Goal: Task Accomplishment & Management: Manage account settings

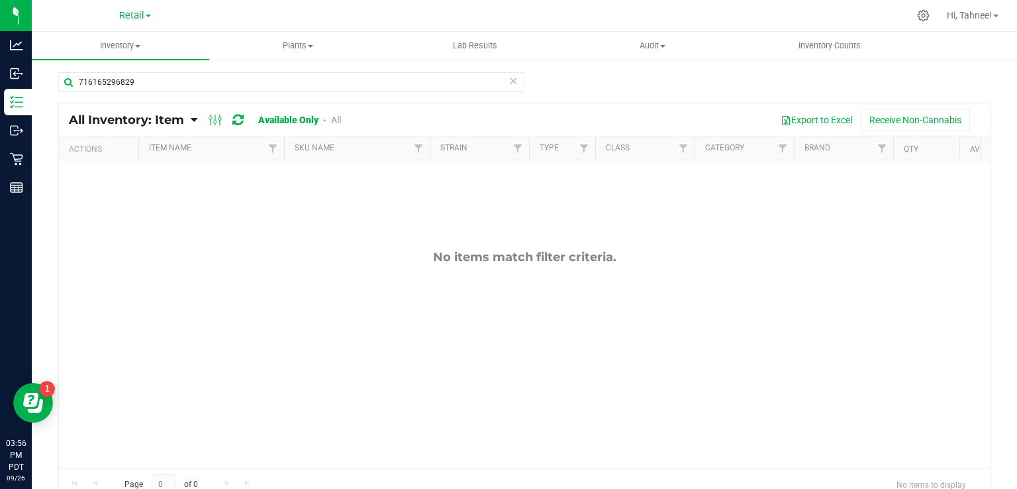
click at [509, 82] on icon at bounding box center [513, 80] width 9 height 16
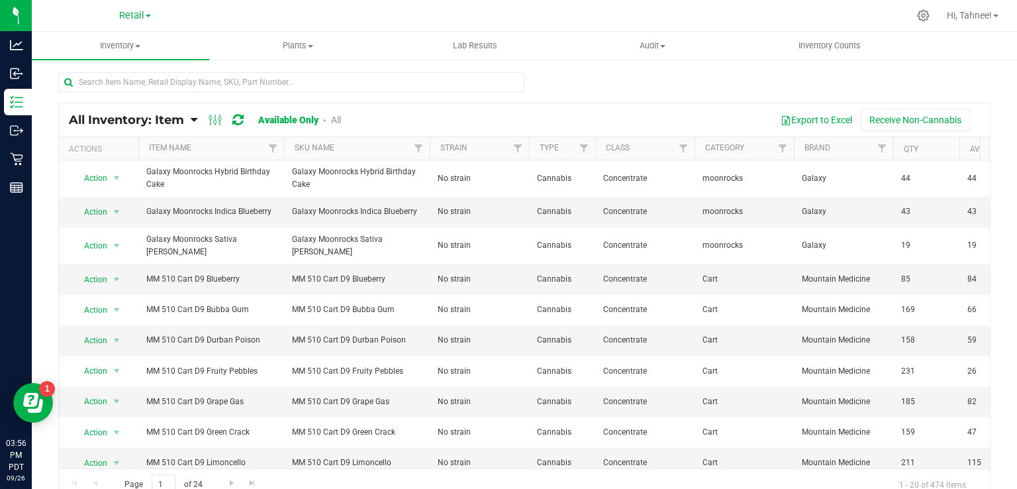
click at [341, 121] on link "All" at bounding box center [336, 120] width 10 height 11
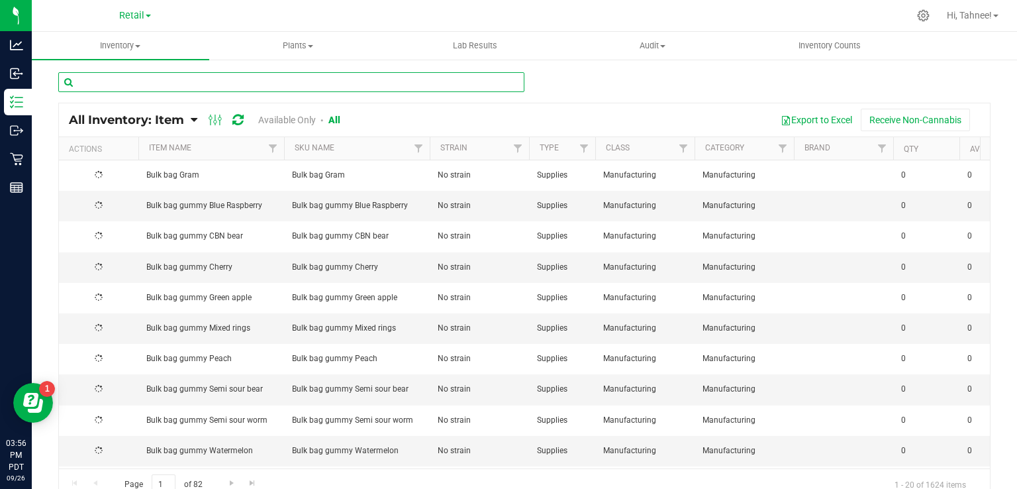
click at [180, 82] on input "text" at bounding box center [291, 82] width 466 height 20
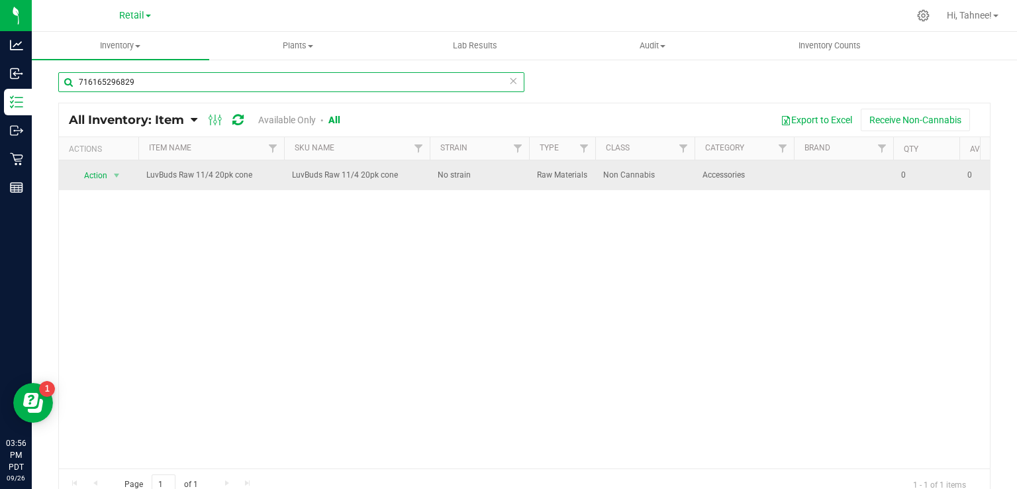
type input "716165296829"
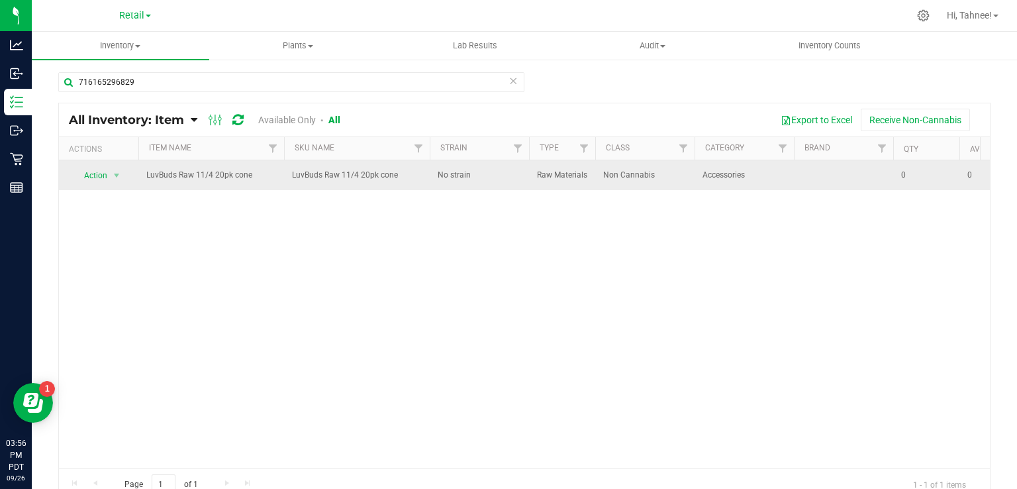
click at [95, 174] on span "Action" at bounding box center [90, 175] width 36 height 19
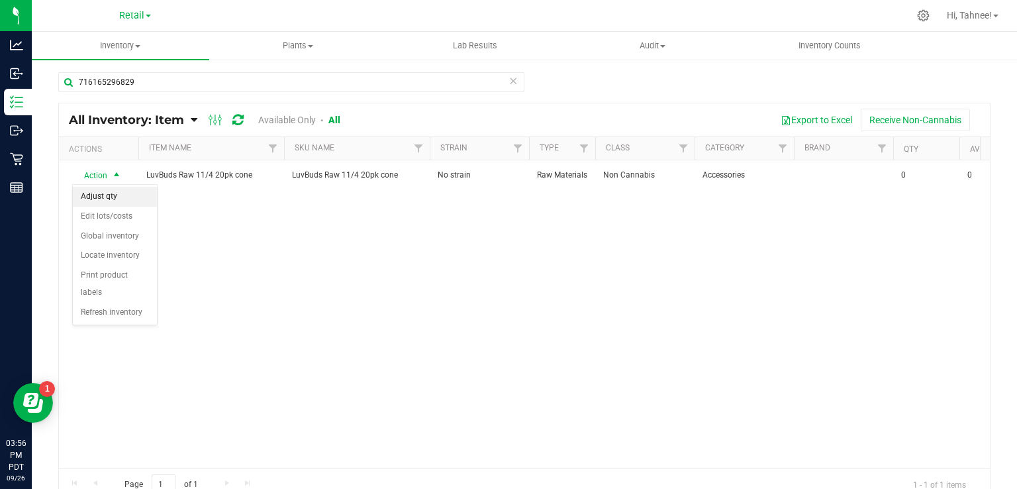
click at [105, 199] on li "Adjust qty" at bounding box center [115, 197] width 84 height 20
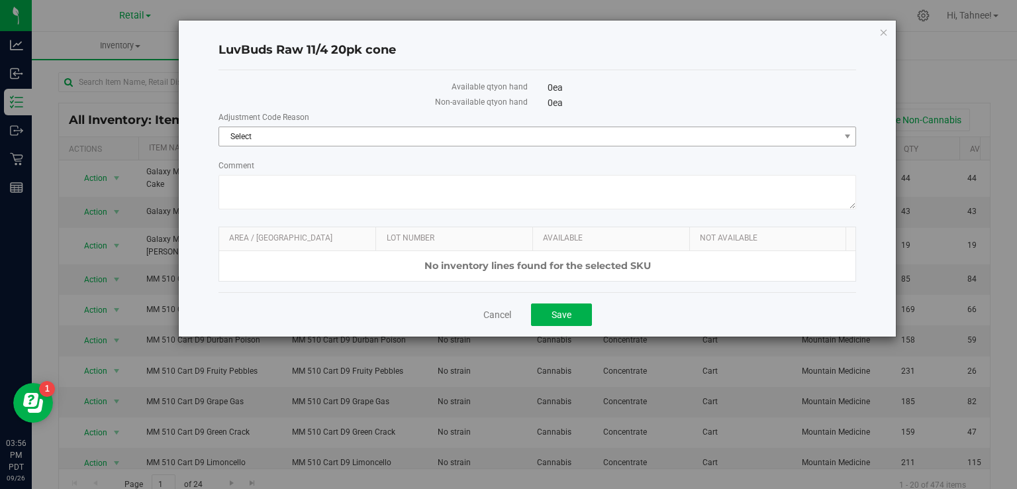
click at [395, 134] on span "Select" at bounding box center [529, 136] width 620 height 19
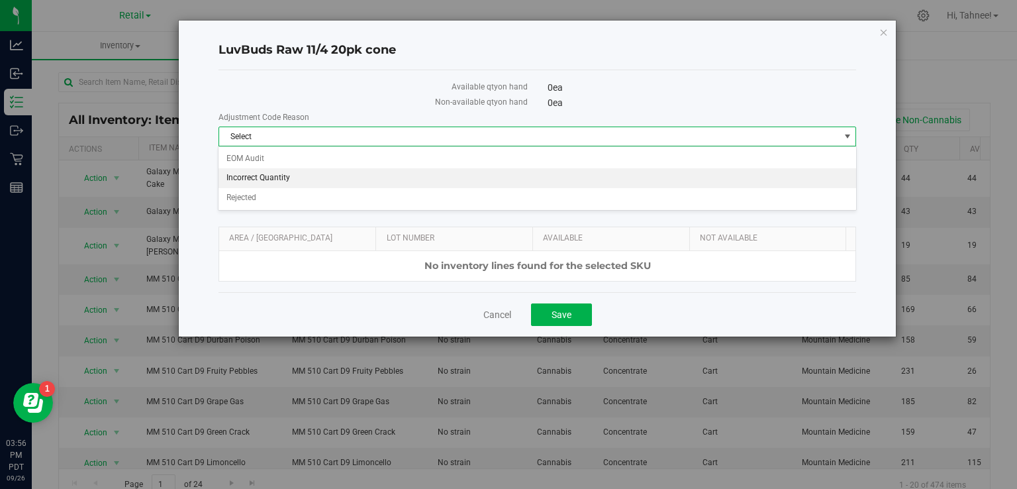
click at [289, 181] on li "Incorrect Quantity" at bounding box center [537, 178] width 637 height 20
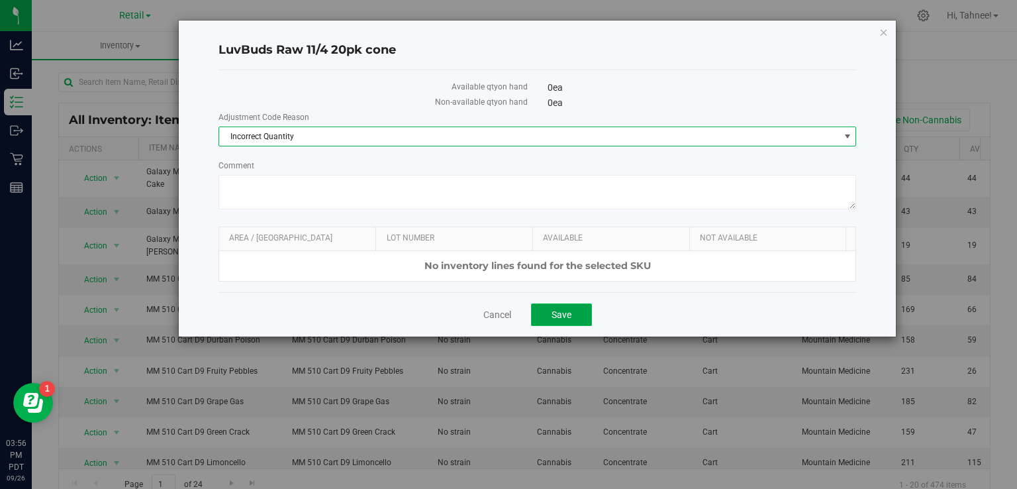
click at [577, 323] on button "Save" at bounding box center [561, 314] width 61 height 23
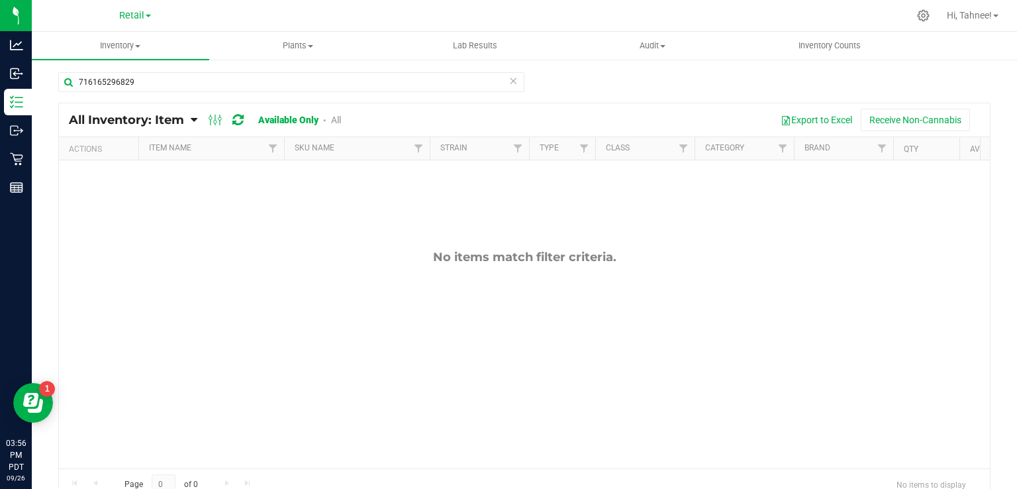
click at [505, 107] on div "All Inventory: Item Item Summary Item (default) Item by Strain Item by Location…" at bounding box center [524, 119] width 931 height 33
click at [510, 79] on icon at bounding box center [513, 80] width 9 height 16
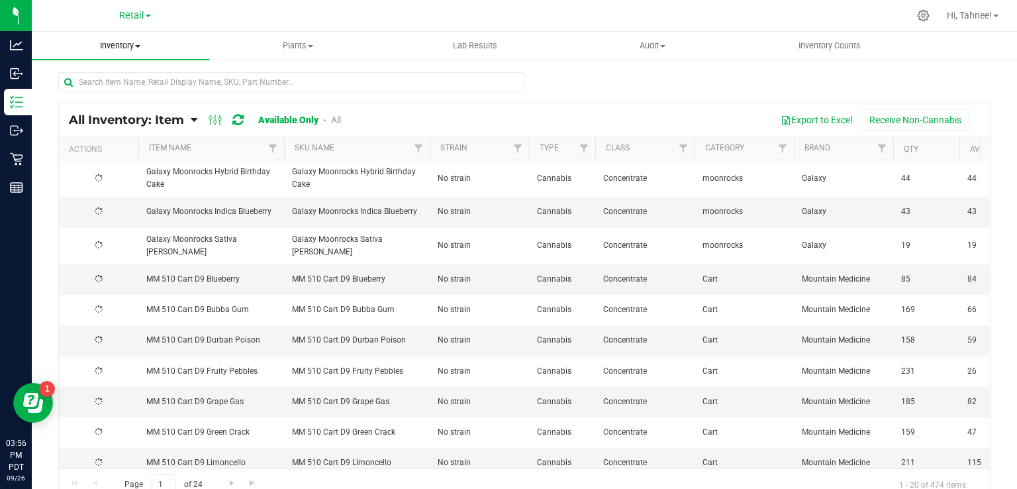
click at [122, 45] on span "Inventory" at bounding box center [120, 46] width 177 height 12
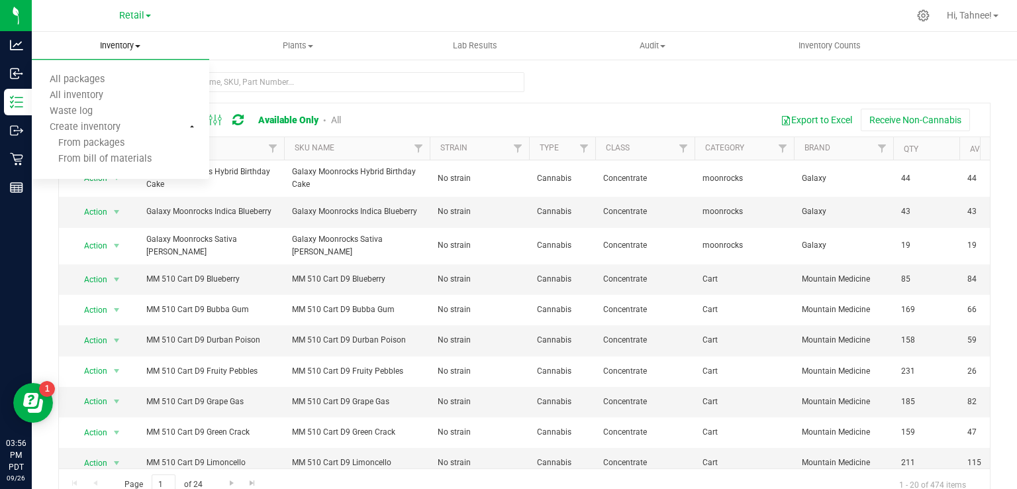
click at [135, 46] on span "Inventory" at bounding box center [120, 46] width 177 height 12
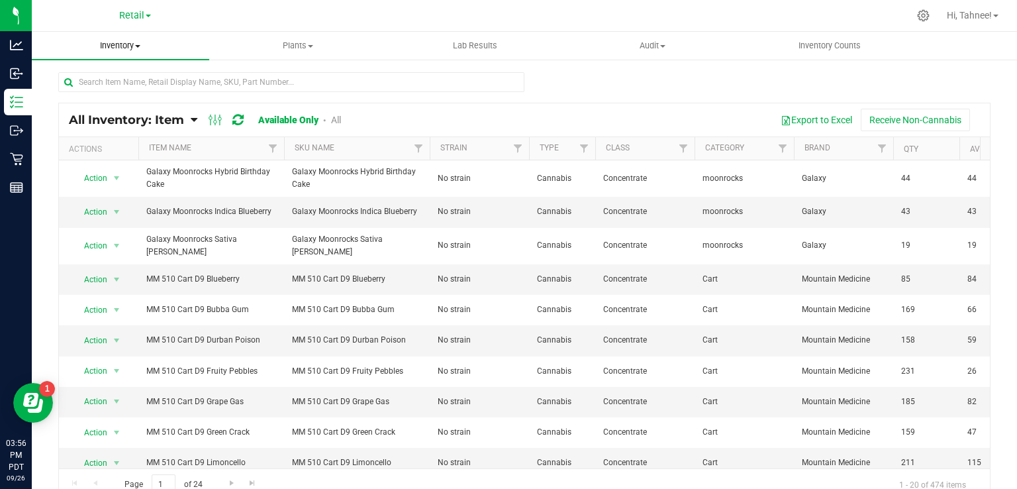
click at [129, 49] on span "Inventory" at bounding box center [120, 46] width 177 height 12
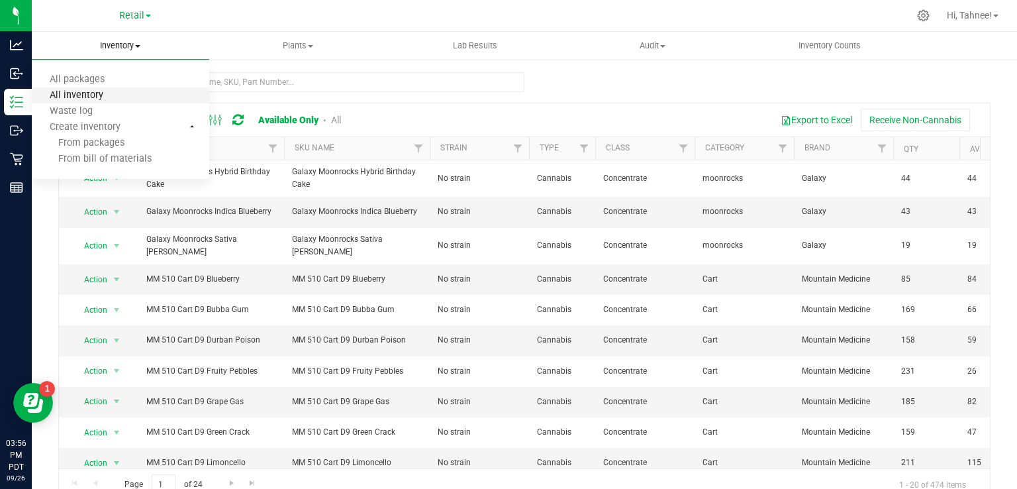
click at [93, 99] on span "All inventory" at bounding box center [76, 95] width 89 height 11
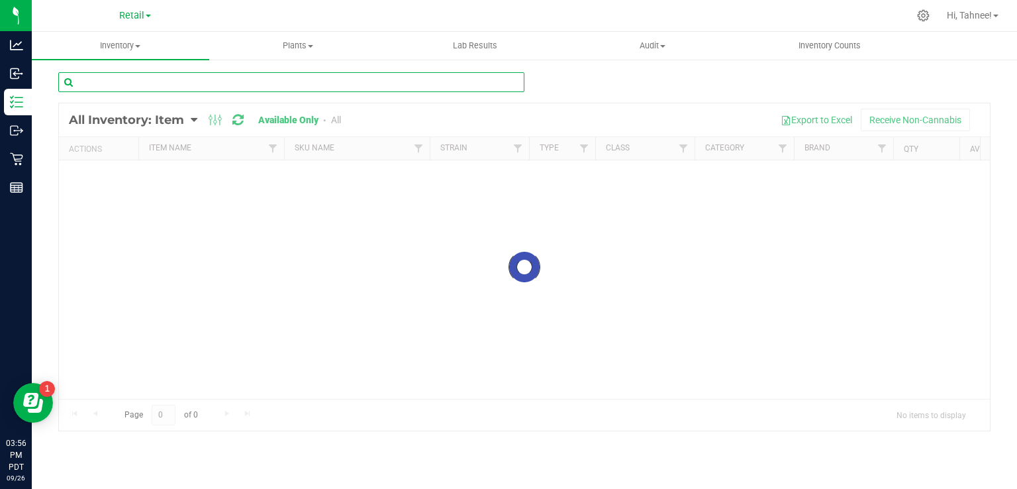
click at [230, 82] on input "text" at bounding box center [291, 82] width 466 height 20
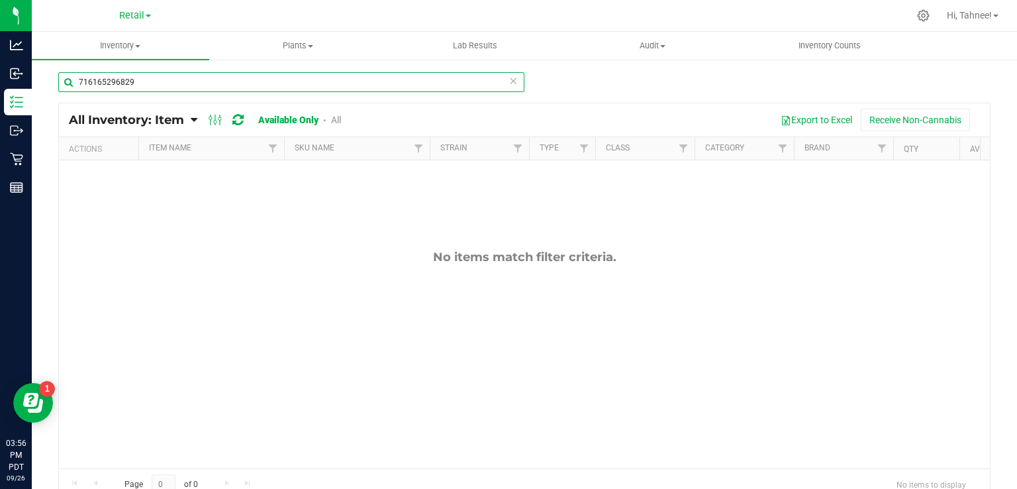
type input "716165296829"
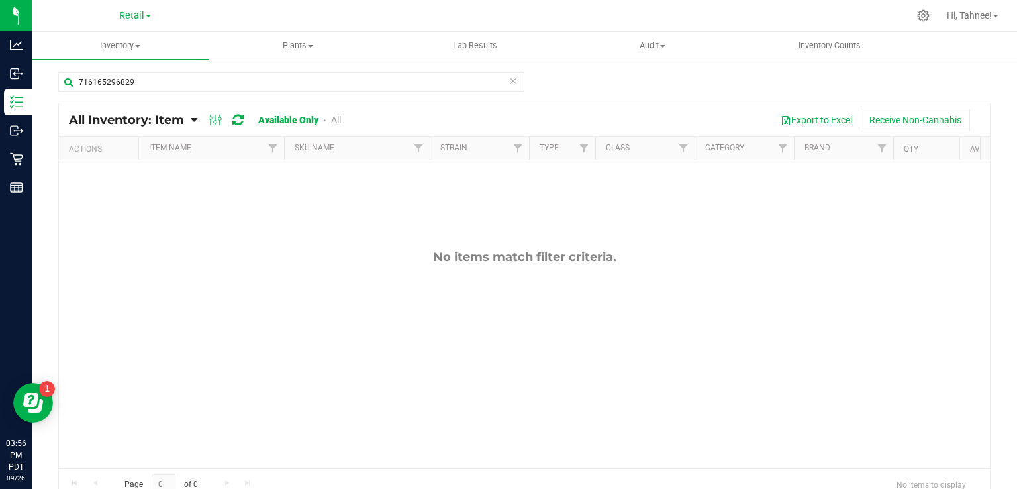
click at [341, 121] on link "All" at bounding box center [336, 120] width 10 height 11
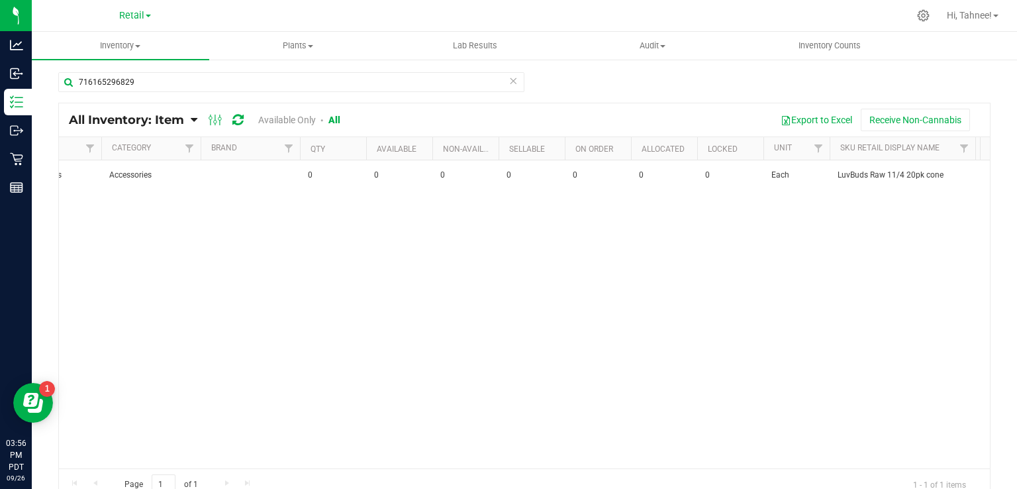
scroll to position [0, 598]
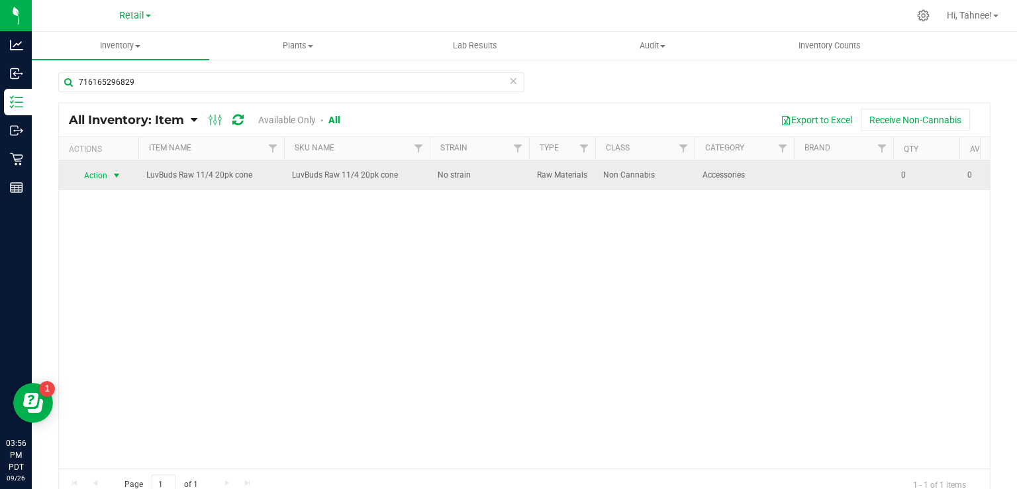
click at [114, 174] on span "select" at bounding box center [116, 175] width 11 height 11
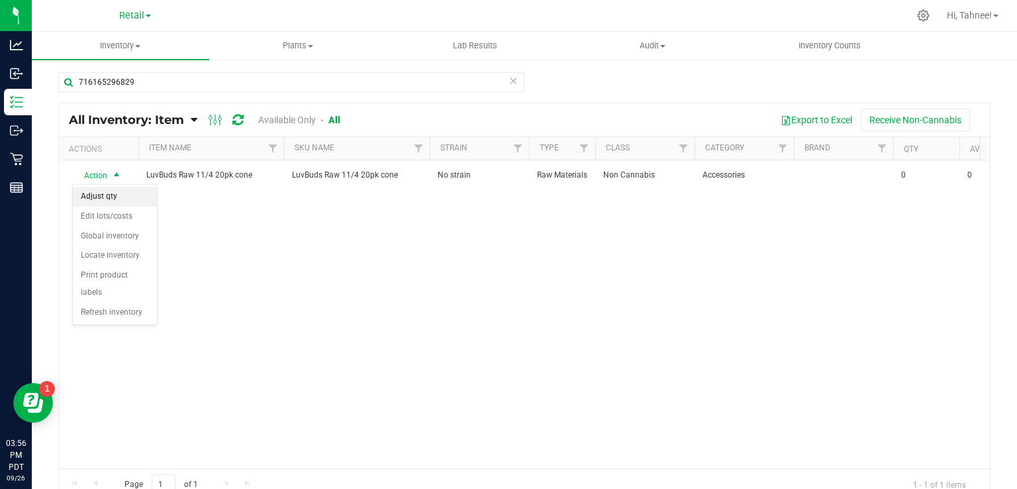
click at [101, 193] on li "Adjust qty" at bounding box center [115, 197] width 84 height 20
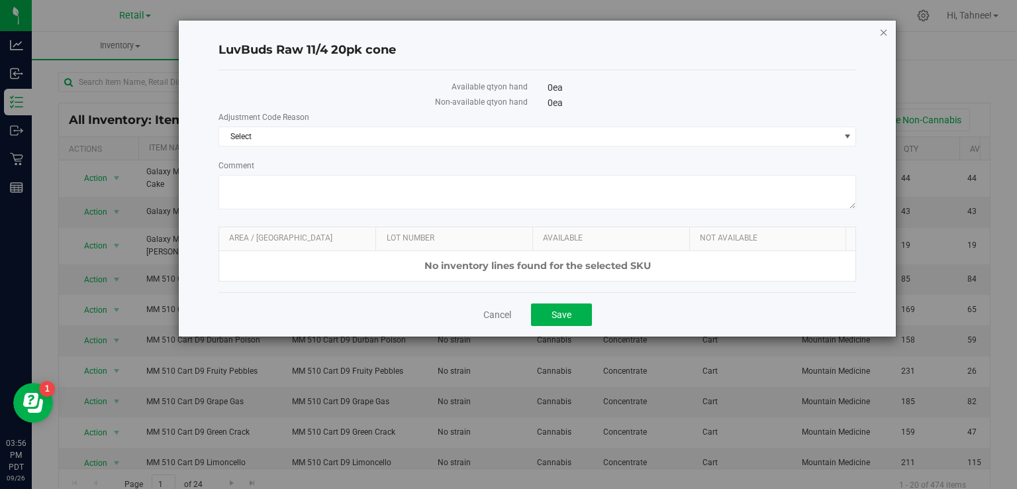
click at [885, 34] on icon "button" at bounding box center [883, 32] width 9 height 16
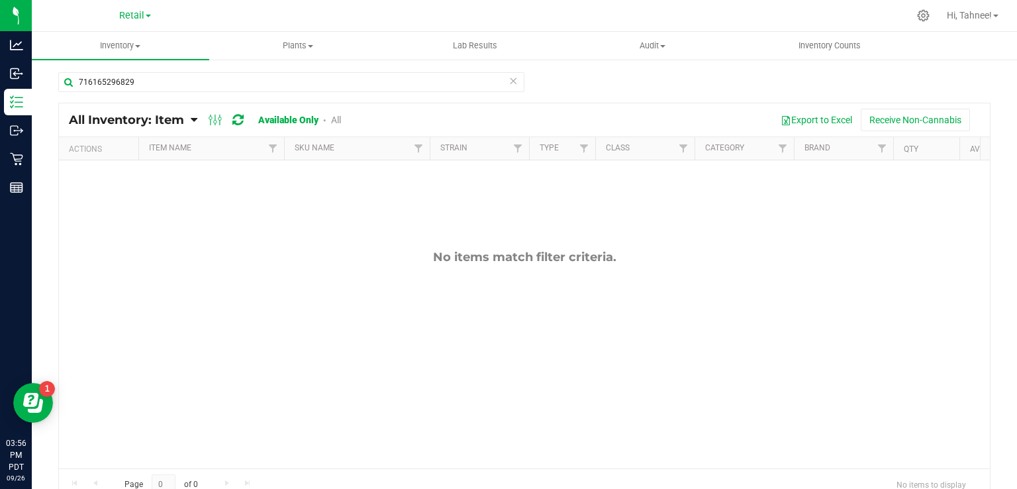
click at [341, 119] on link "All" at bounding box center [336, 120] width 10 height 11
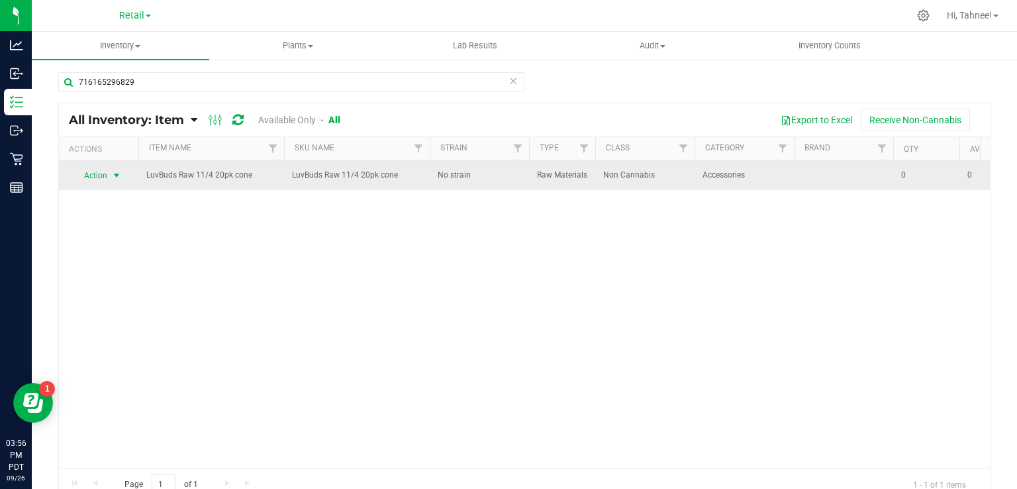
click at [115, 174] on span "select" at bounding box center [116, 175] width 11 height 11
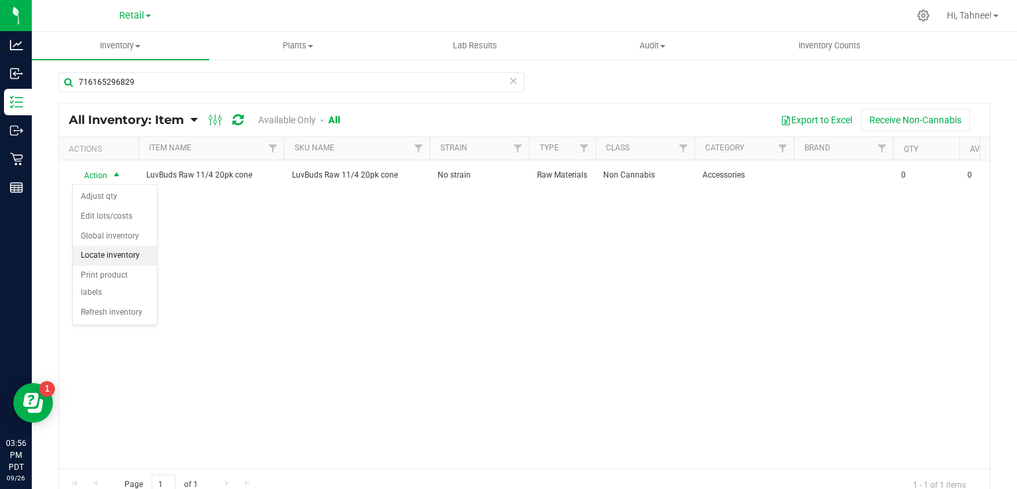
click at [128, 256] on li "Locate inventory" at bounding box center [115, 256] width 84 height 20
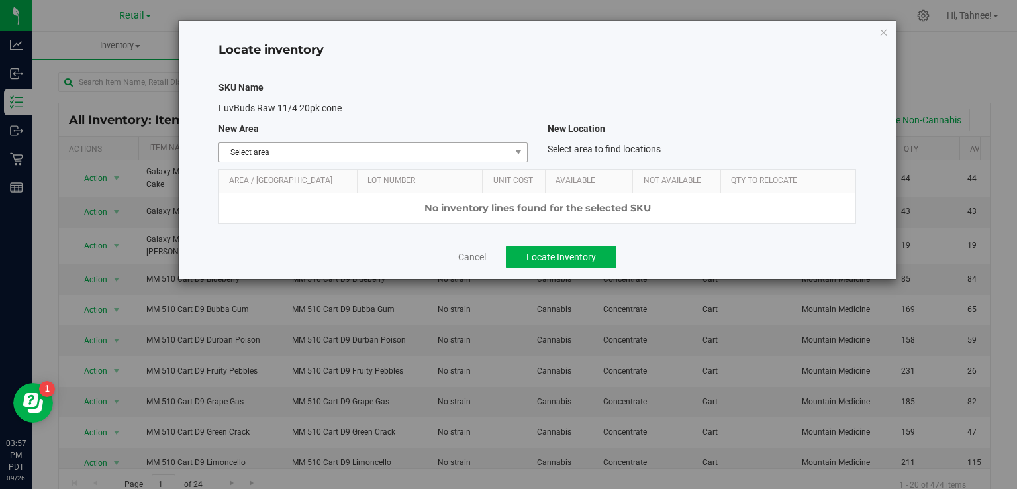
click at [499, 144] on span "Select area" at bounding box center [364, 152] width 291 height 19
click at [256, 196] on li "Sales floor" at bounding box center [373, 194] width 308 height 20
click at [570, 262] on span "Locate Inventory" at bounding box center [561, 257] width 70 height 11
click at [567, 212] on div "No inventory lines found for the selected SKU" at bounding box center [537, 208] width 637 height 30
click at [795, 181] on link "Qty to Relocate" at bounding box center [786, 180] width 110 height 11
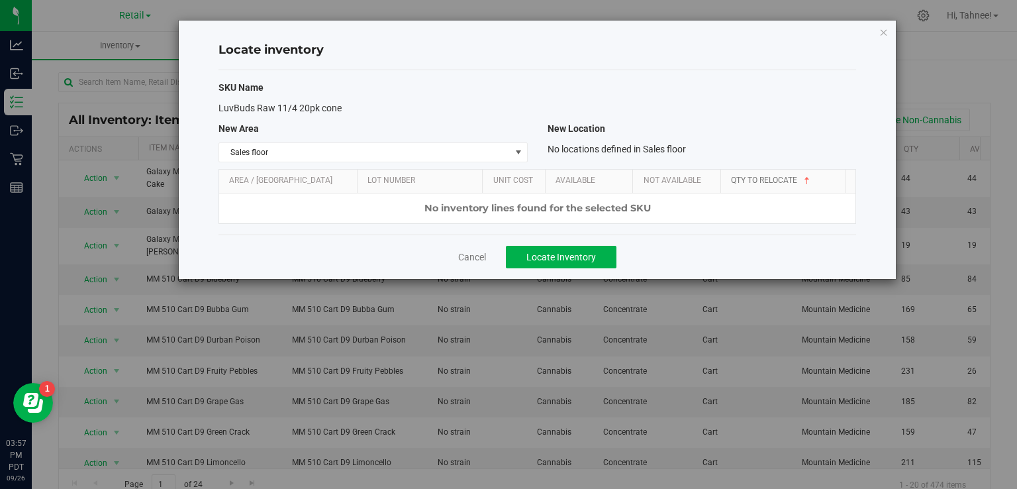
click at [806, 175] on span at bounding box center [807, 180] width 11 height 11
click at [807, 179] on span at bounding box center [807, 180] width 11 height 11
click at [782, 182] on link "Qty to Relocate" at bounding box center [786, 180] width 110 height 11
click at [772, 176] on link "Qty to Relocate" at bounding box center [786, 180] width 110 height 11
click at [694, 180] on link "Not Available" at bounding box center [680, 180] width 72 height 11
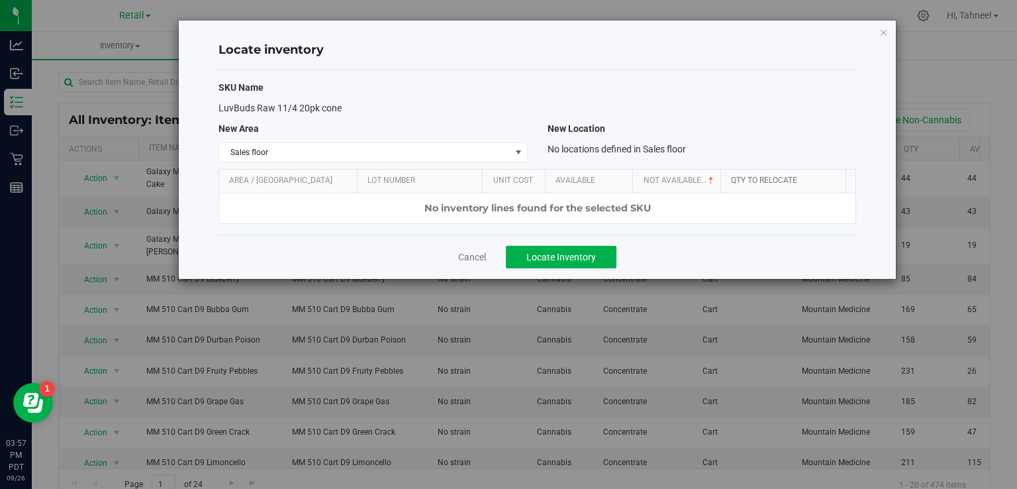
click at [781, 179] on link "Qty to Relocate" at bounding box center [786, 180] width 110 height 11
click at [808, 176] on span at bounding box center [807, 180] width 11 height 11
click at [573, 262] on span "Locate Inventory" at bounding box center [561, 257] width 70 height 11
click at [883, 34] on icon "button" at bounding box center [883, 32] width 9 height 16
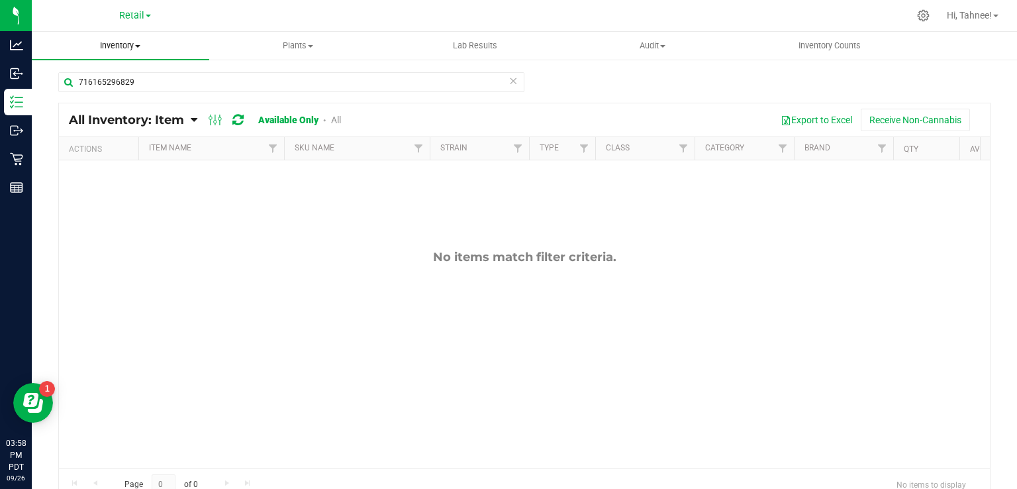
click at [138, 48] on span "Inventory" at bounding box center [120, 46] width 177 height 12
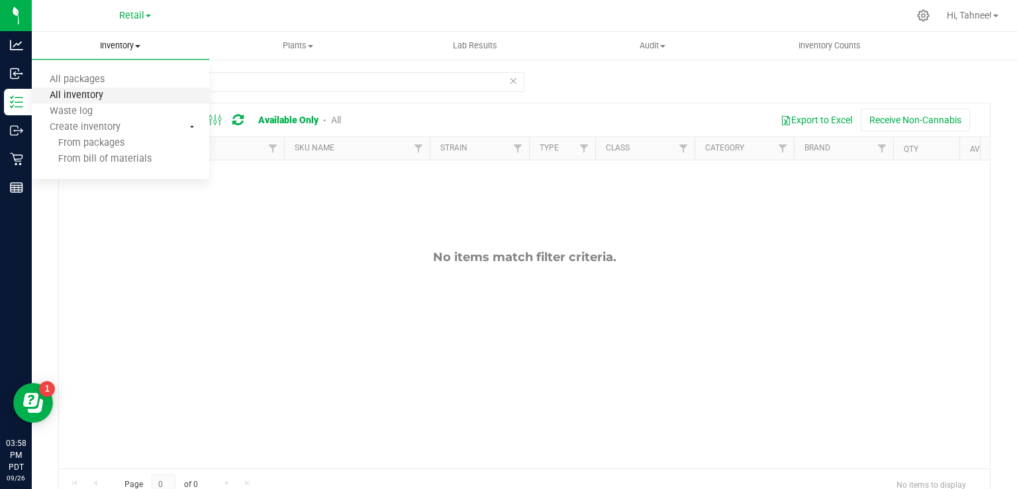
click at [106, 100] on span "All inventory" at bounding box center [76, 95] width 89 height 11
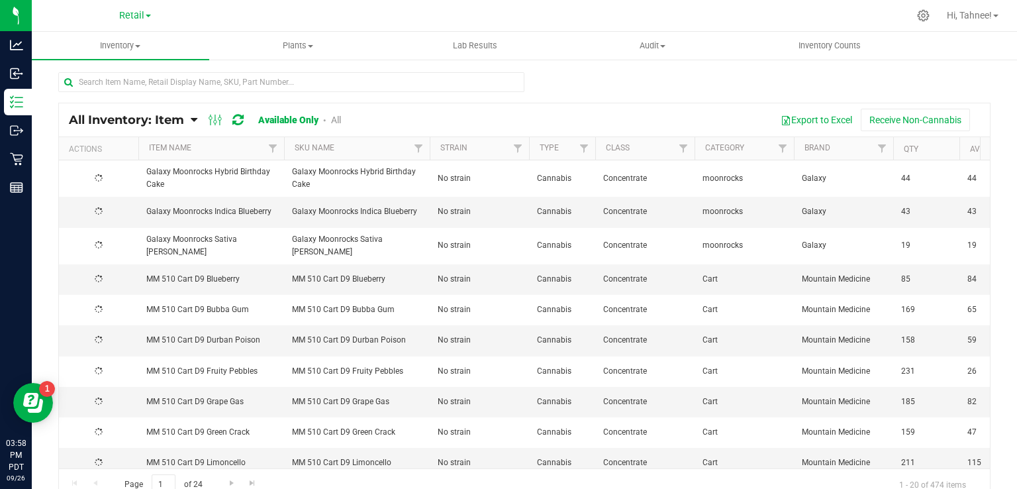
click at [341, 119] on link "All" at bounding box center [336, 120] width 10 height 11
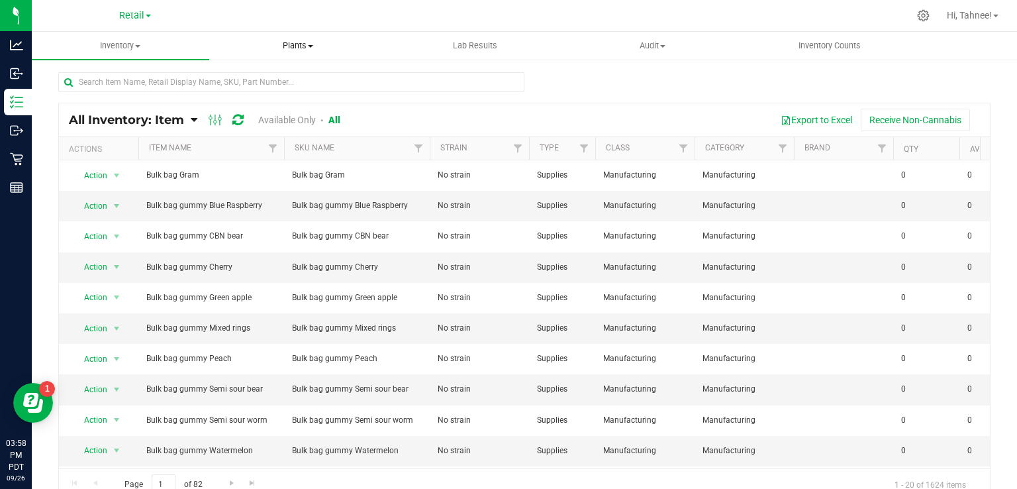
click at [318, 55] on uib-tab-heading "Plants All plants Waste log" at bounding box center [298, 45] width 176 height 26
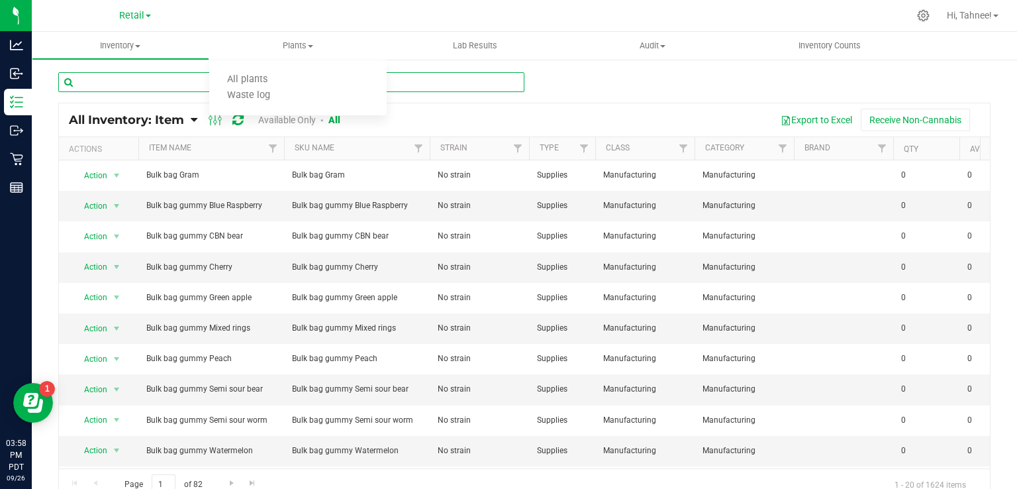
click at [499, 81] on input "text" at bounding box center [291, 82] width 466 height 20
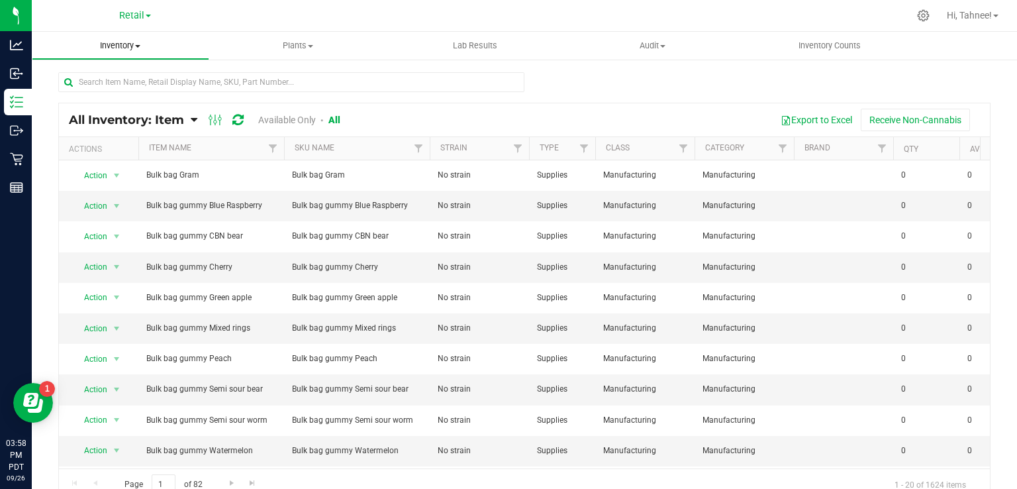
click at [139, 46] on span at bounding box center [137, 46] width 5 height 3
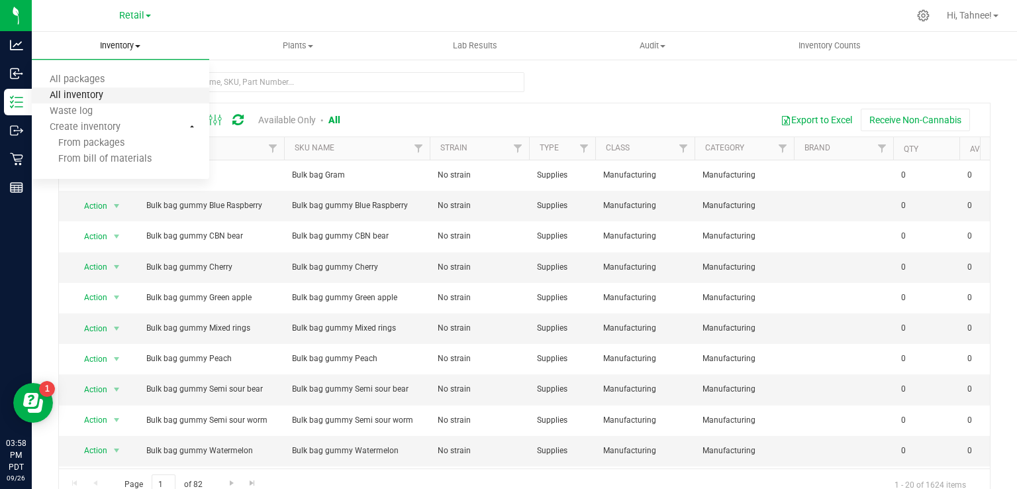
click at [94, 95] on span "All inventory" at bounding box center [76, 95] width 89 height 11
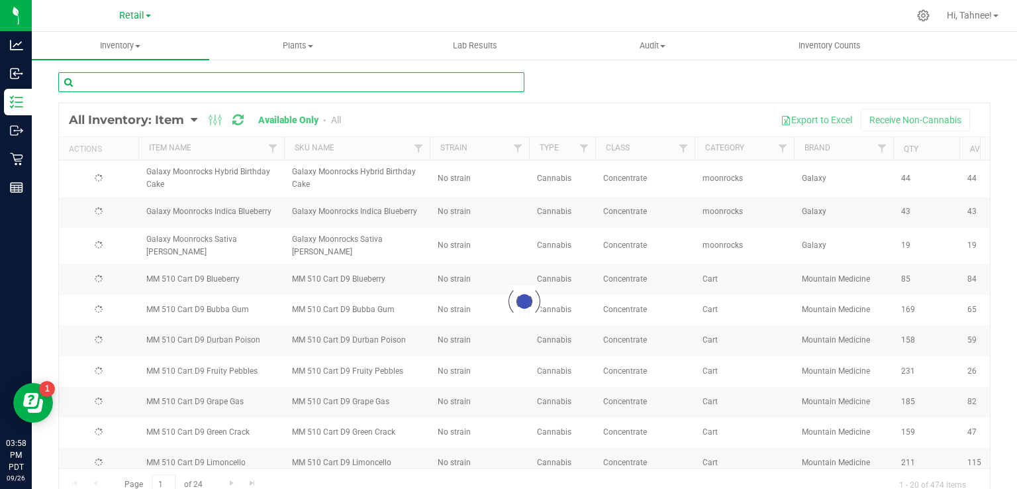
click at [259, 85] on input "text" at bounding box center [291, 82] width 466 height 20
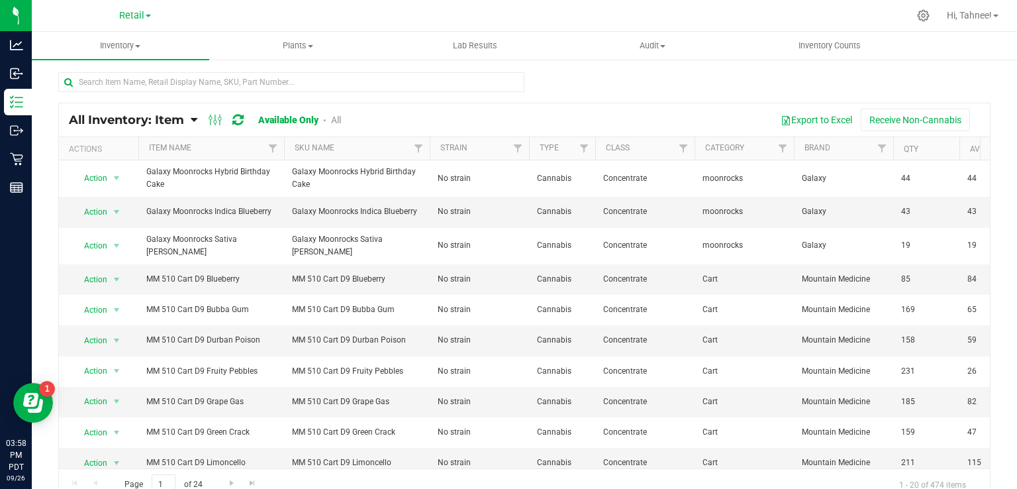
click at [341, 121] on link "All" at bounding box center [336, 120] width 10 height 11
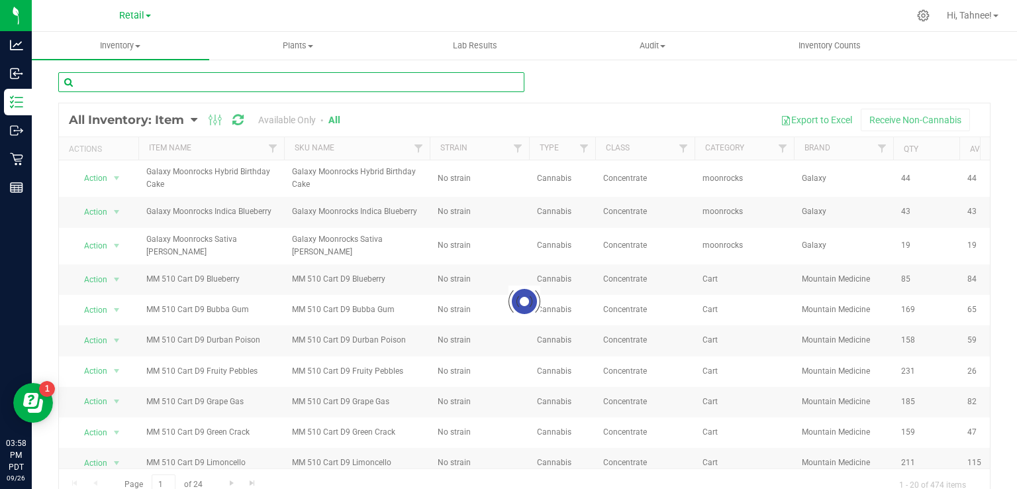
click at [416, 82] on input "text" at bounding box center [291, 82] width 466 height 20
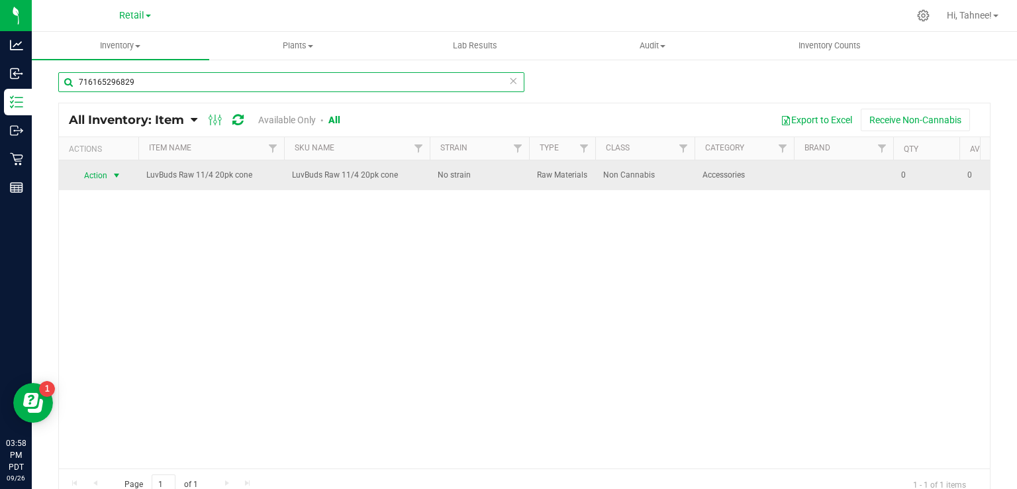
type input "716165296829"
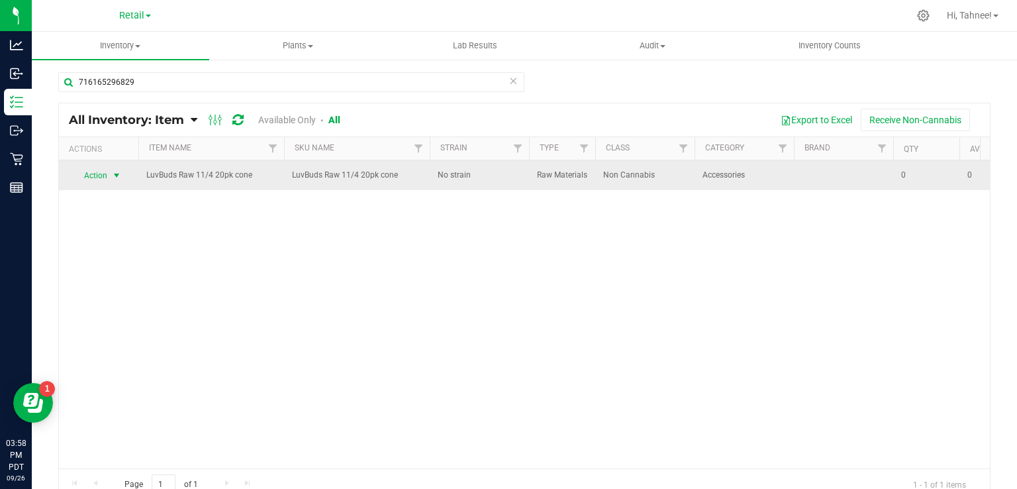
click at [113, 176] on span "select" at bounding box center [116, 175] width 11 height 11
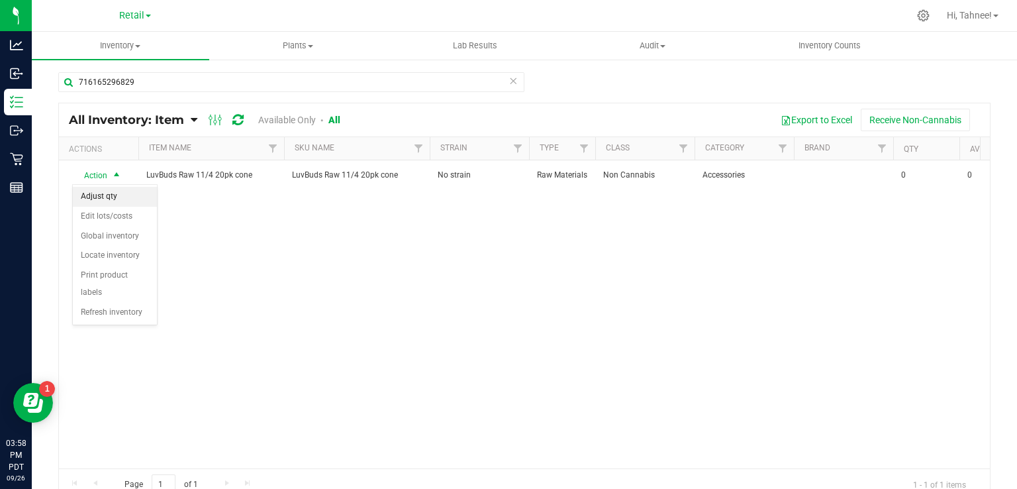
click at [103, 199] on li "Adjust qty" at bounding box center [115, 197] width 84 height 20
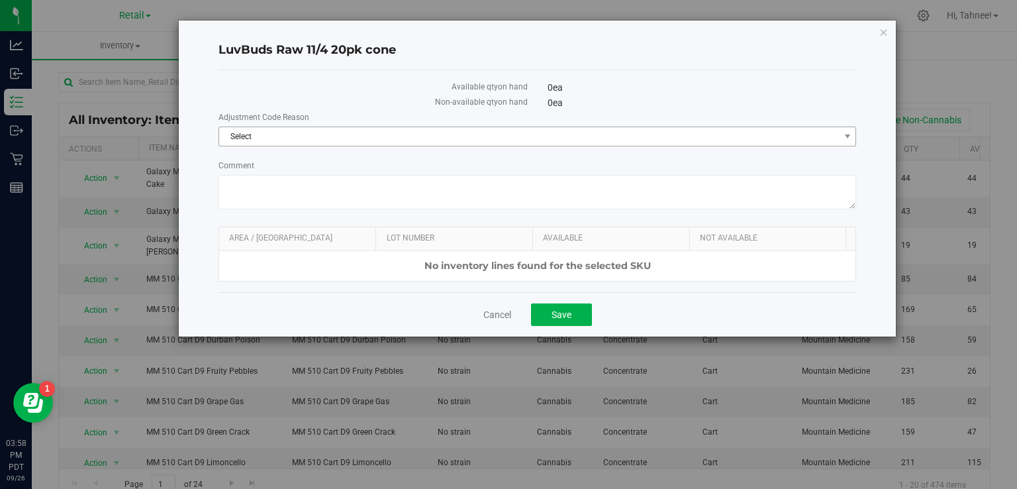
click at [362, 130] on span "Select" at bounding box center [529, 136] width 620 height 19
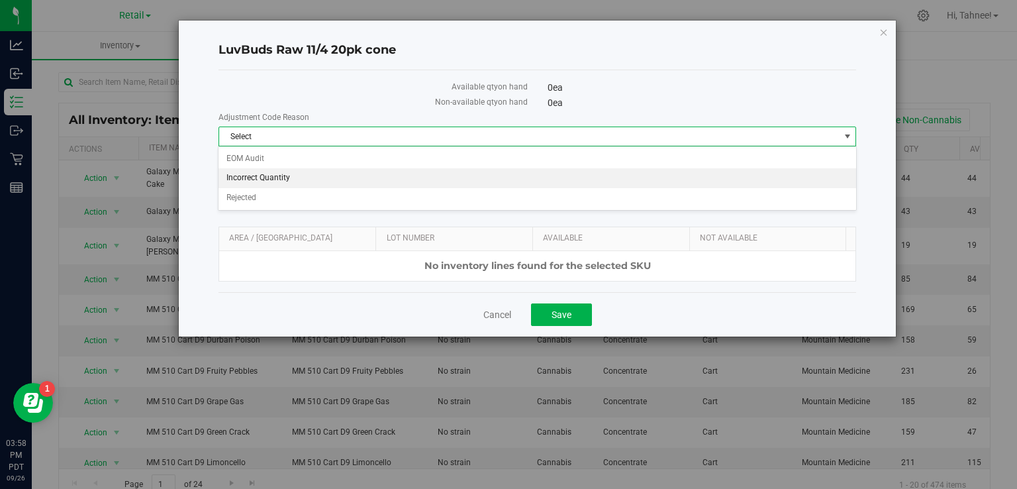
click at [289, 183] on li "Incorrect Quantity" at bounding box center [537, 178] width 637 height 20
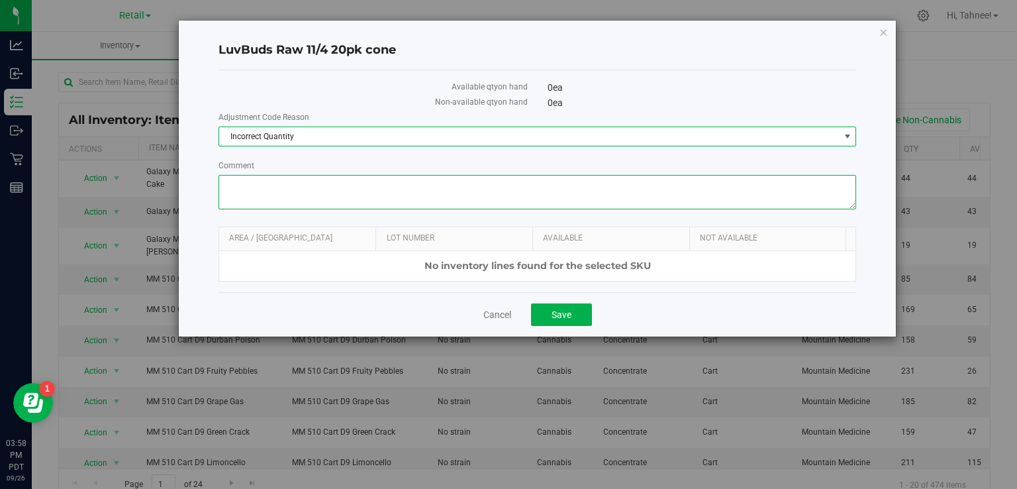
click at [358, 185] on textarea "Comment" at bounding box center [538, 192] width 638 height 34
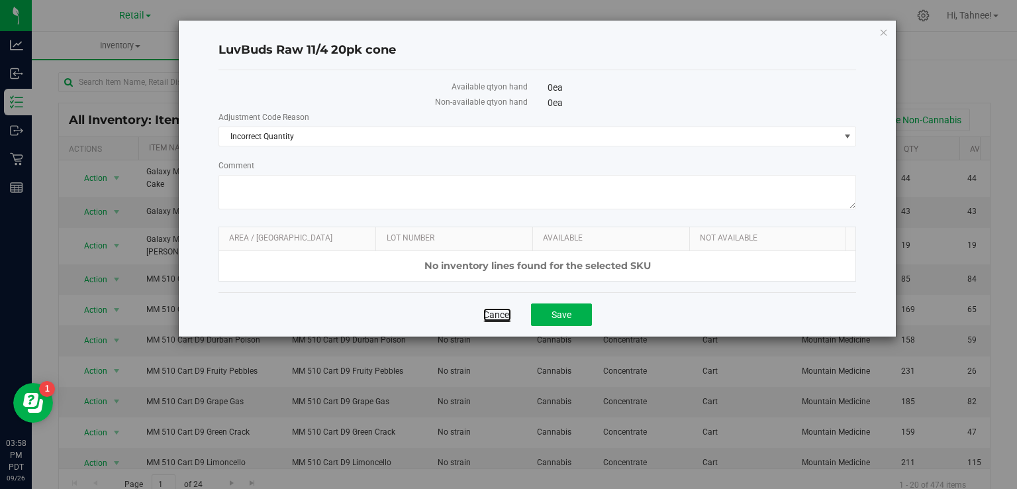
click at [503, 319] on link "Cancel" at bounding box center [497, 314] width 28 height 13
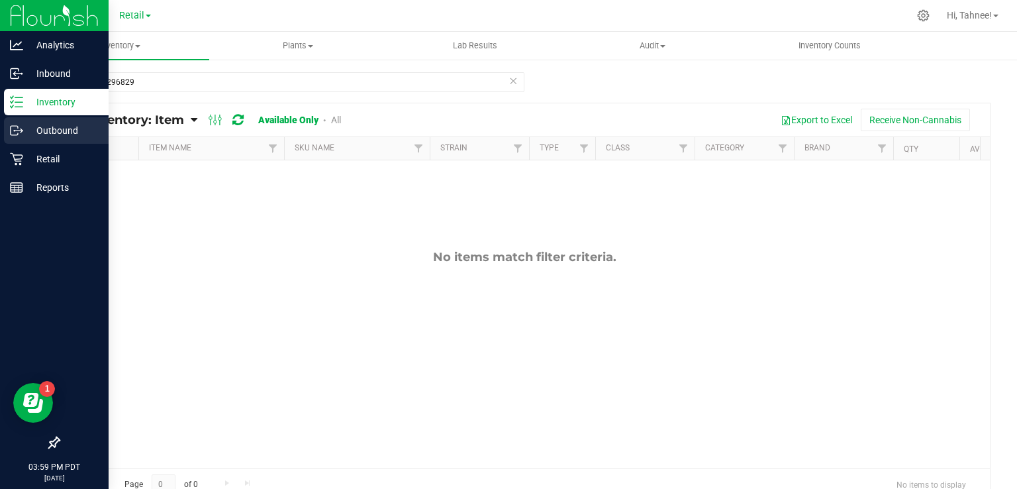
click at [27, 119] on div "Outbound" at bounding box center [56, 130] width 105 height 26
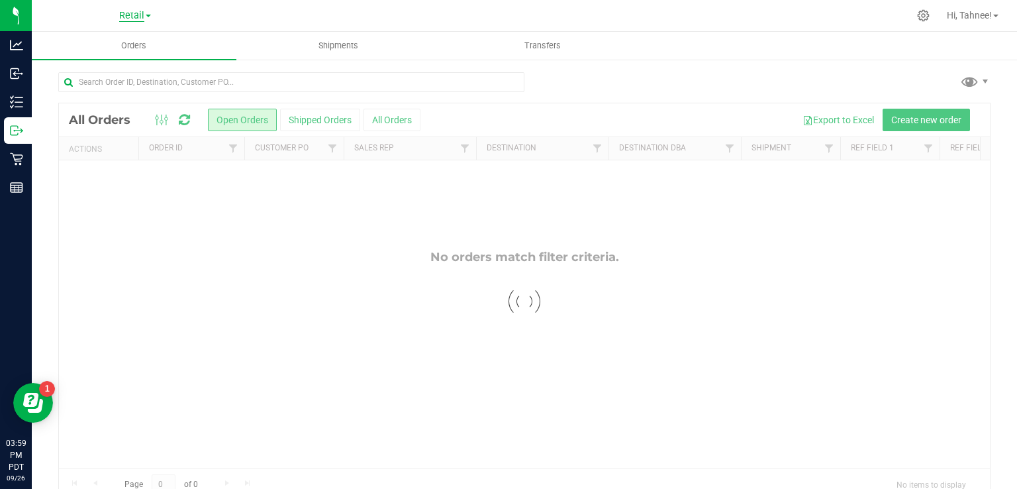
click at [143, 14] on span "Retail" at bounding box center [131, 16] width 25 height 12
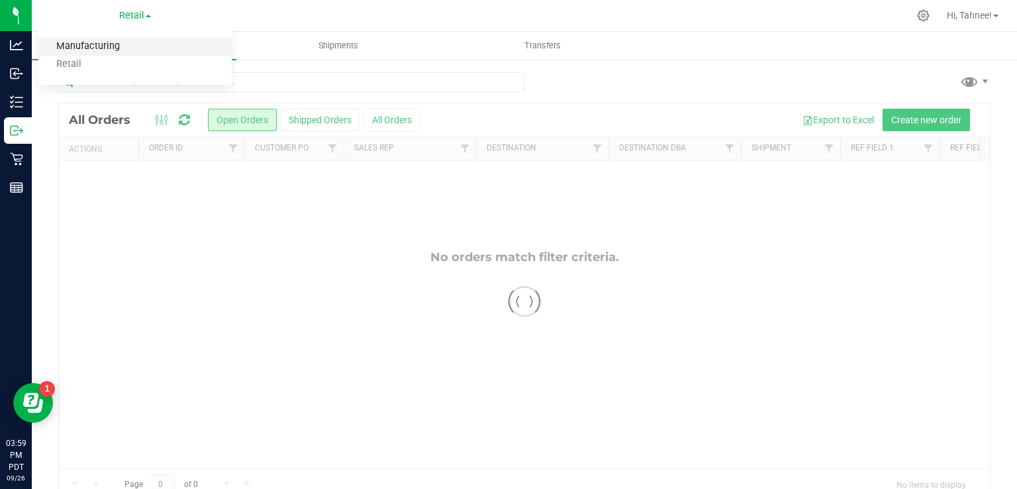
click at [89, 48] on link "Manufacturing" at bounding box center [134, 47] width 193 height 18
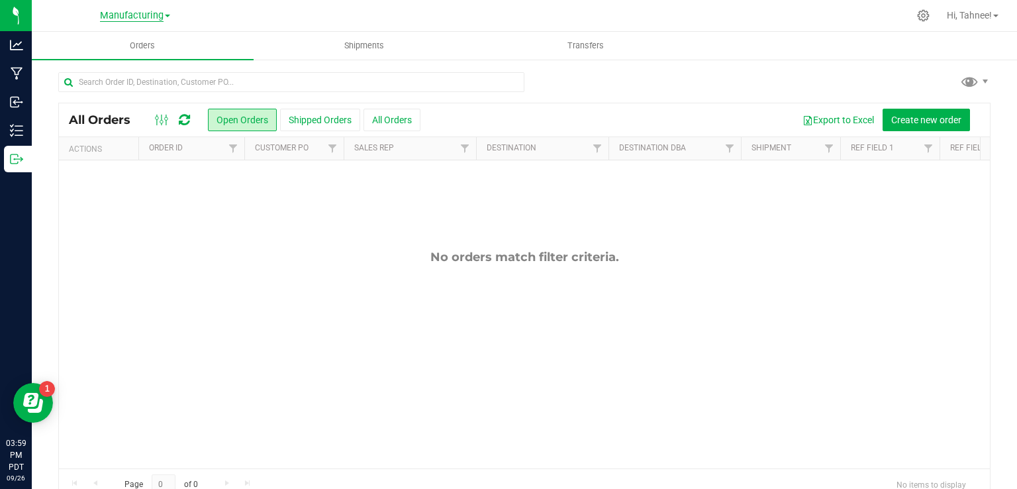
click at [154, 18] on span "Manufacturing" at bounding box center [132, 16] width 64 height 12
click at [75, 58] on link "Retail" at bounding box center [134, 65] width 193 height 18
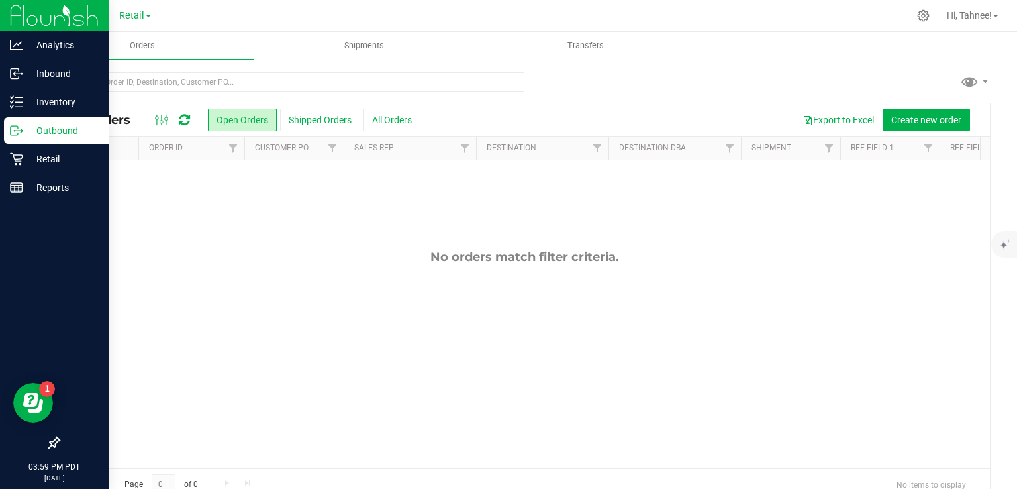
click at [21, 131] on icon at bounding box center [22, 131] width 2 height 2
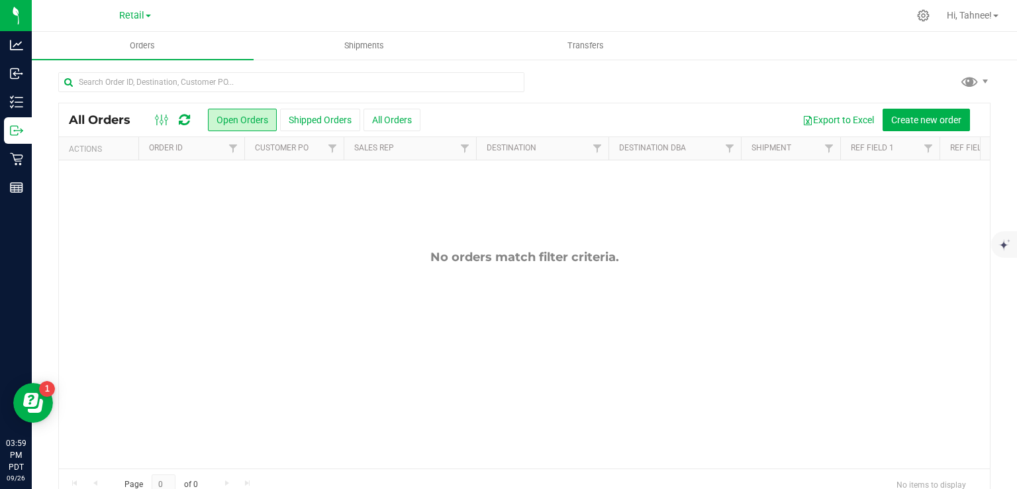
click at [189, 231] on div "No orders match filter criteria." at bounding box center [524, 358] width 931 height 397
click at [140, 21] on span "Retail" at bounding box center [131, 16] width 25 height 12
click at [79, 68] on link "Retail" at bounding box center [134, 65] width 193 height 18
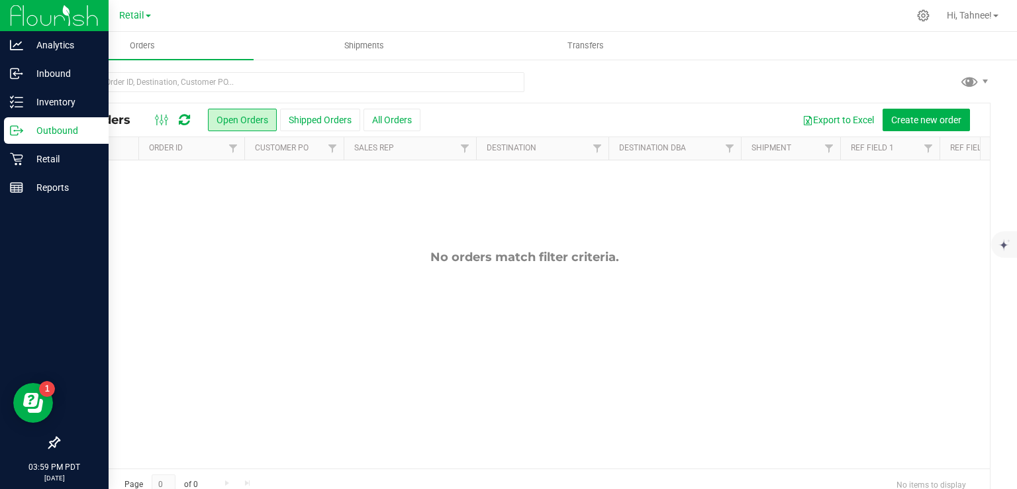
click at [21, 133] on icon at bounding box center [16, 130] width 13 height 13
click at [44, 101] on p "Inventory" at bounding box center [62, 102] width 79 height 16
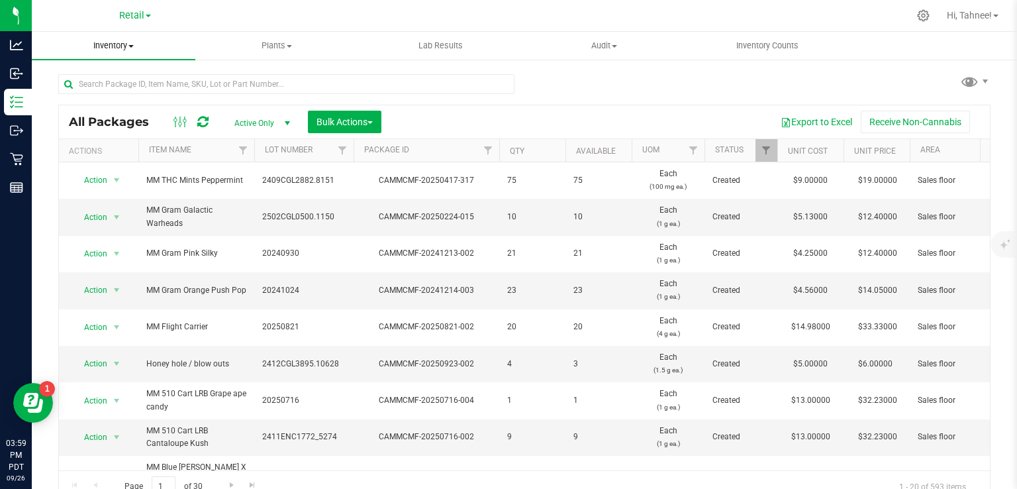
click at [142, 48] on span "Inventory" at bounding box center [114, 46] width 164 height 12
click at [96, 96] on span "All inventory" at bounding box center [76, 95] width 89 height 11
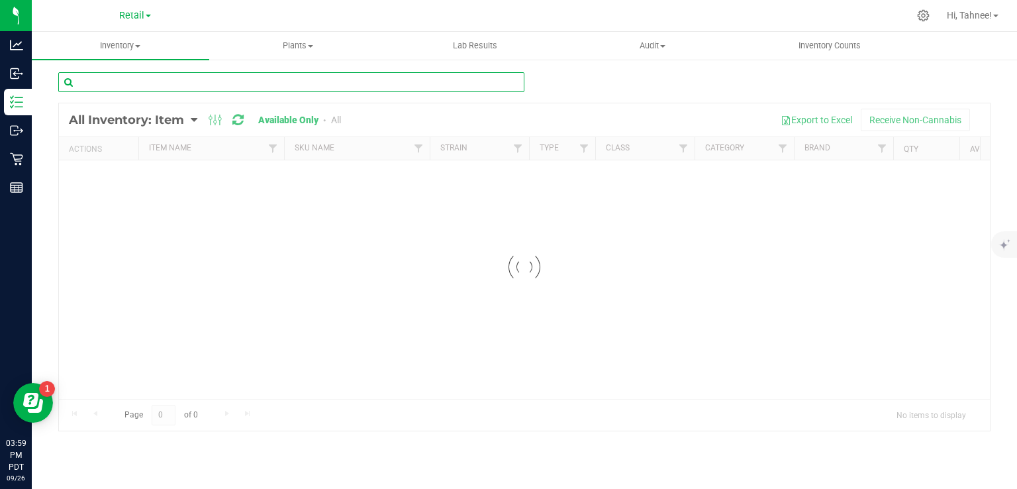
click at [225, 85] on input "text" at bounding box center [291, 82] width 466 height 20
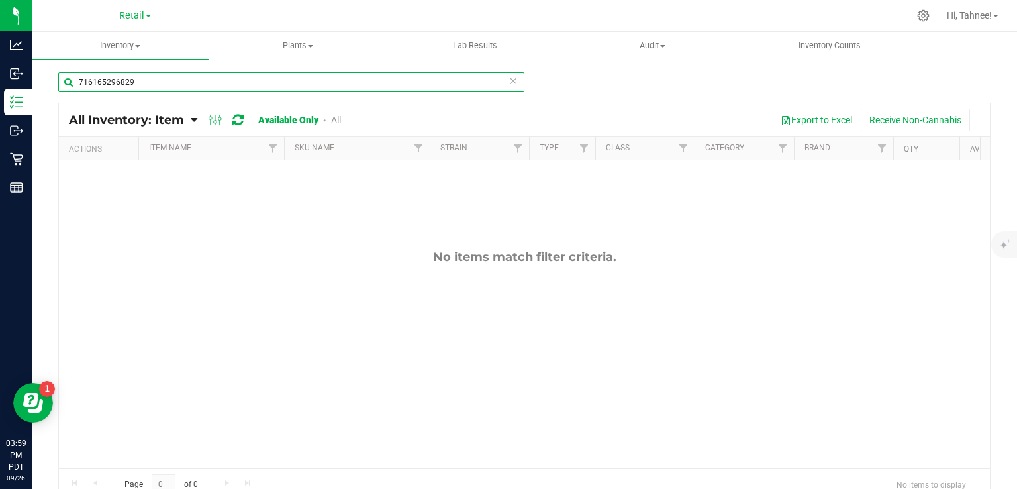
type input "716165296829"
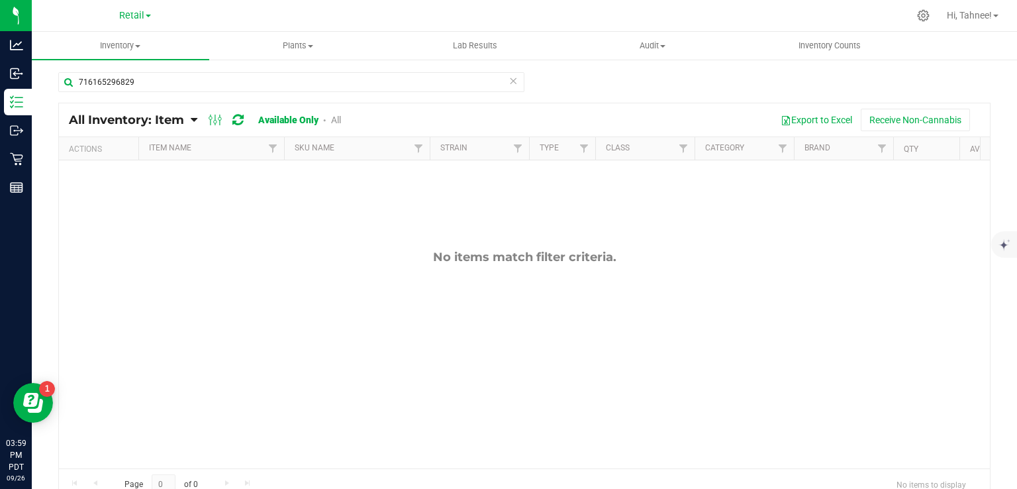
click at [341, 119] on link "All" at bounding box center [336, 120] width 10 height 11
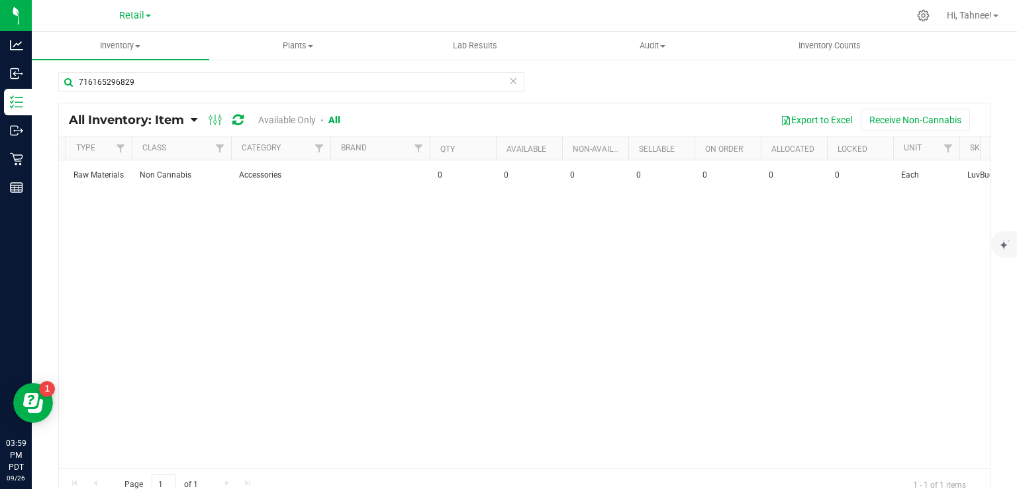
scroll to position [0, 491]
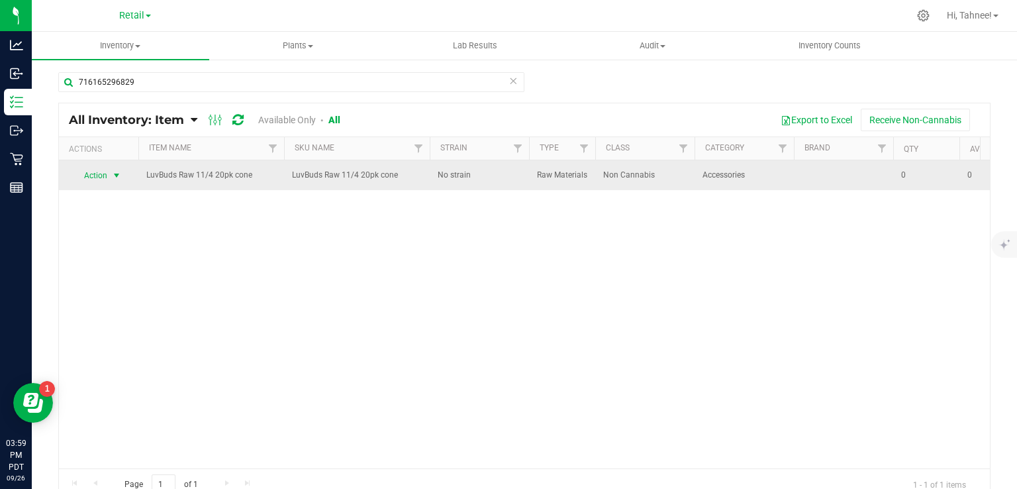
click at [117, 175] on span "select" at bounding box center [116, 175] width 11 height 11
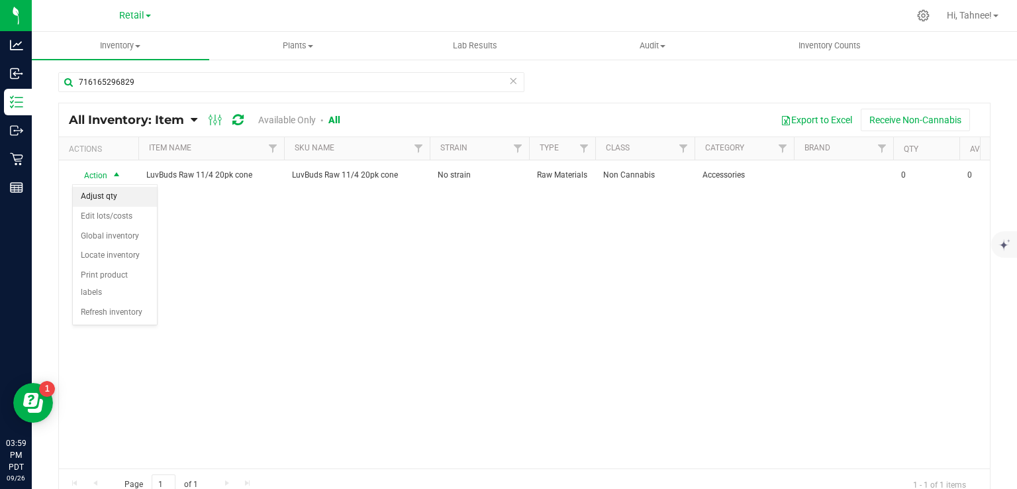
click at [102, 199] on li "Adjust qty" at bounding box center [115, 197] width 84 height 20
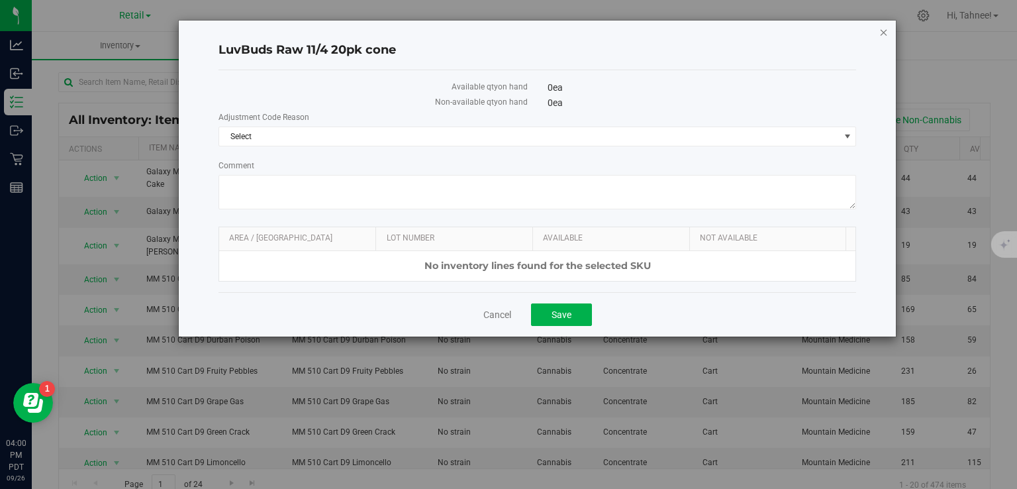
click at [887, 38] on icon "button" at bounding box center [883, 32] width 9 height 16
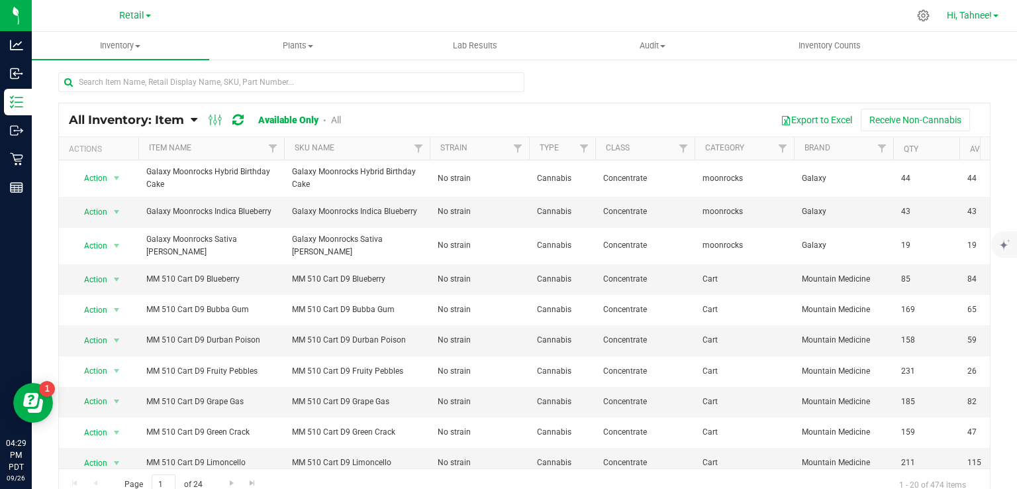
click at [971, 19] on span "Hi, Tahnee!" at bounding box center [969, 15] width 45 height 11
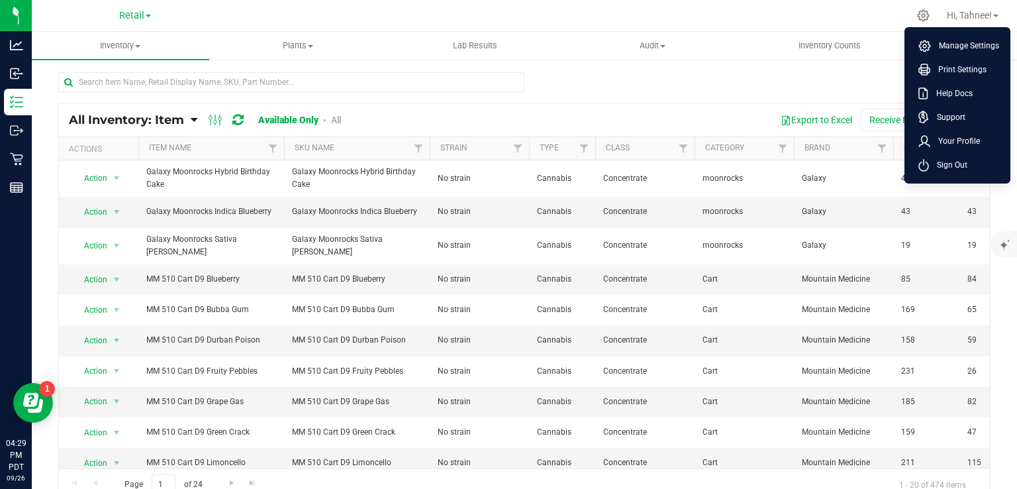
click at [971, 177] on ul "Manage Settings Print Settings Help Docs Support Your Profile Sign Out" at bounding box center [957, 105] width 106 height 156
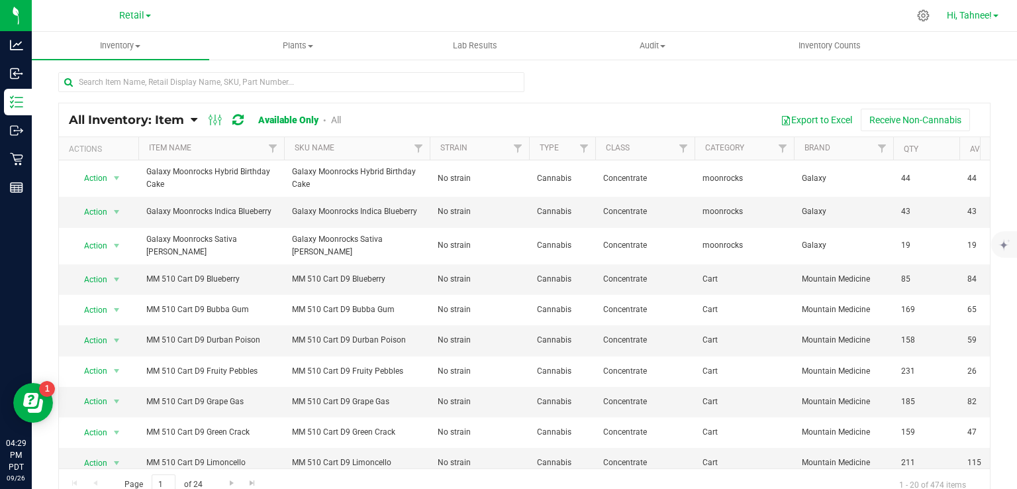
click at [967, 19] on span "Hi, Tahnee!" at bounding box center [969, 15] width 45 height 11
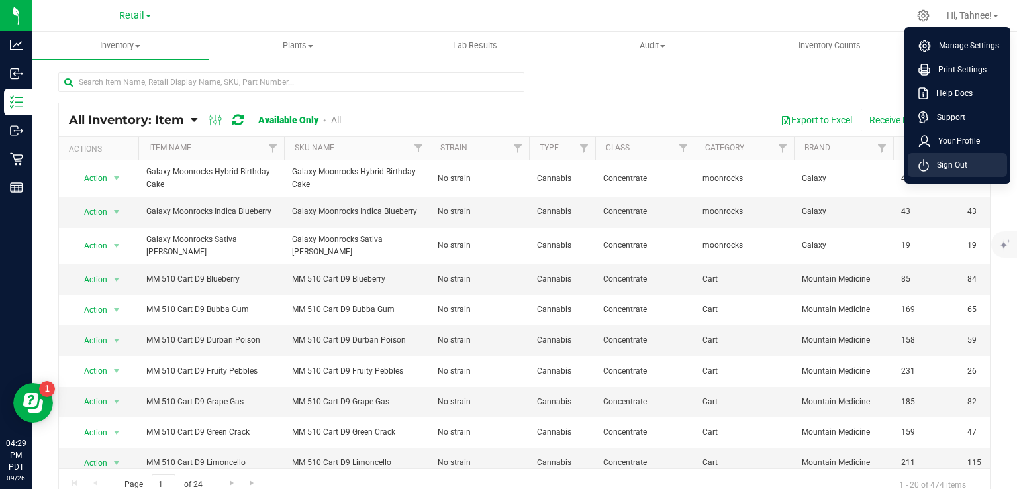
click at [955, 166] on span "Sign Out" at bounding box center [948, 164] width 38 height 13
